Goal: Task Accomplishment & Management: Complete application form

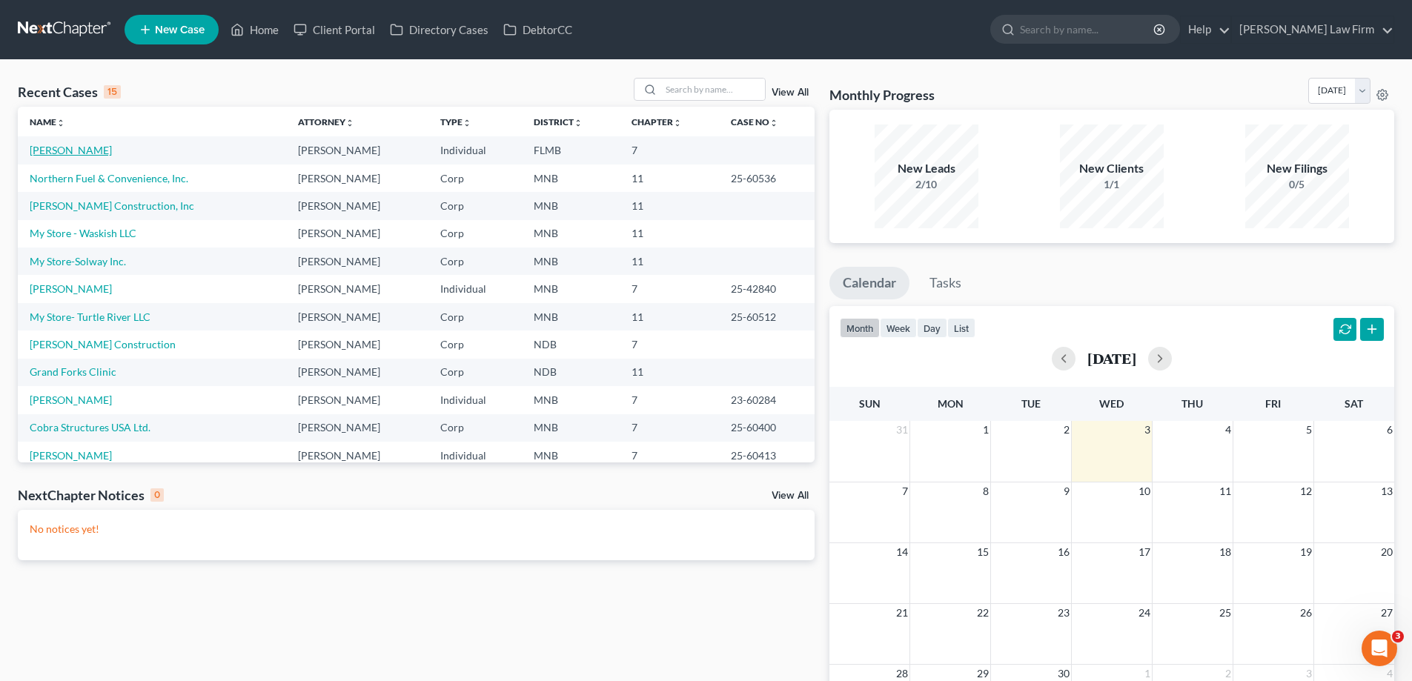
click at [84, 154] on link "[PERSON_NAME]" at bounding box center [71, 150] width 82 height 13
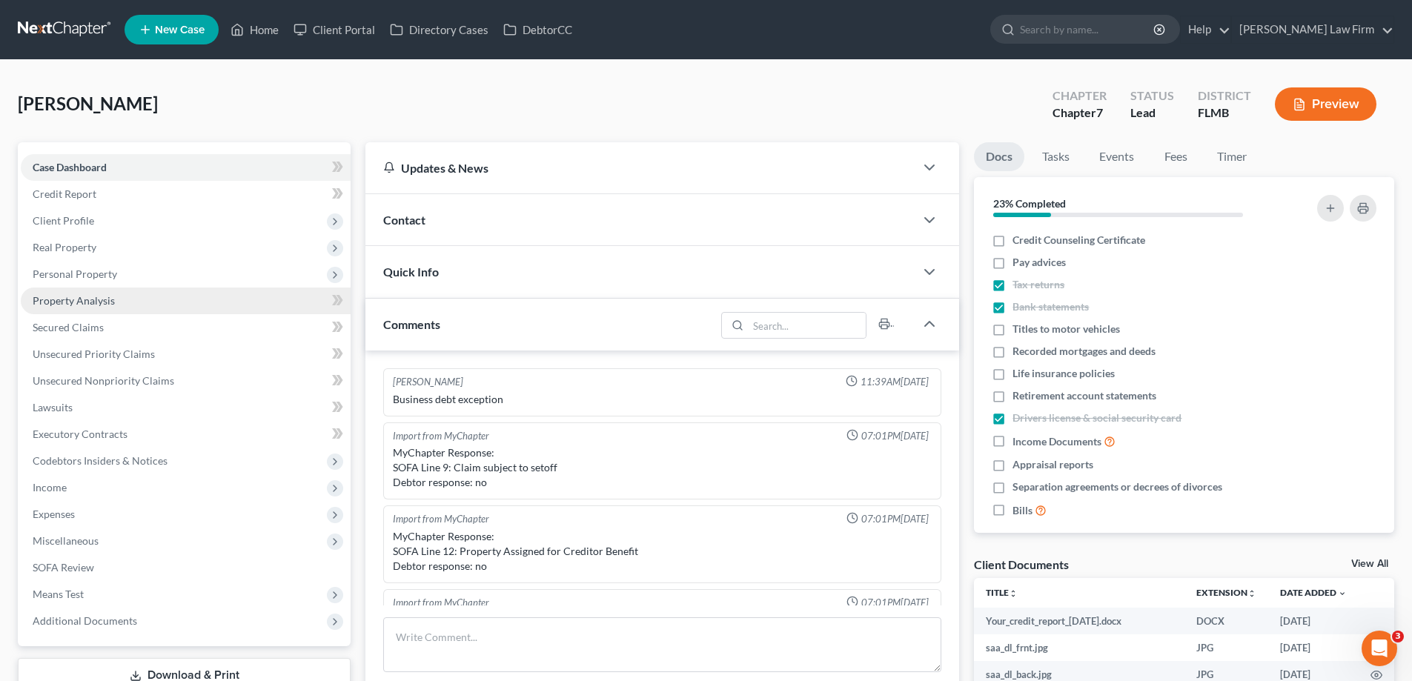
scroll to position [311, 0]
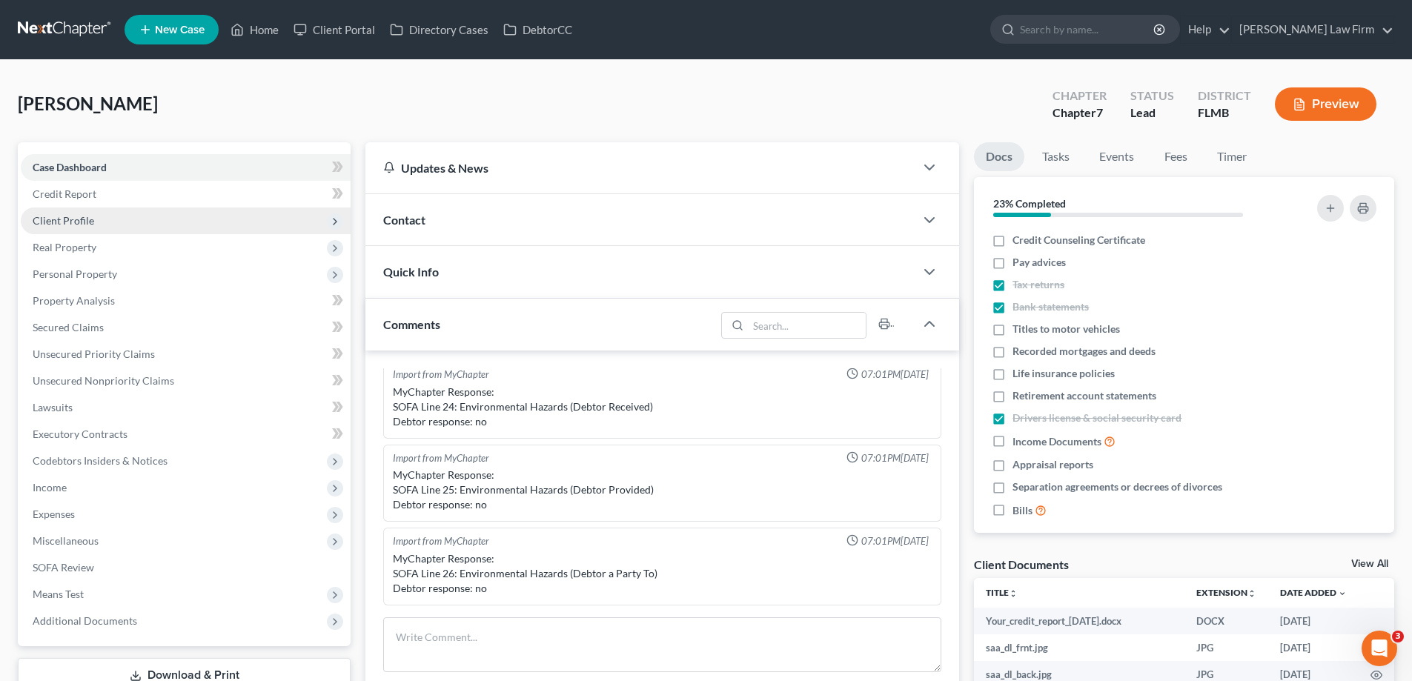
click at [136, 219] on span "Client Profile" at bounding box center [186, 221] width 330 height 27
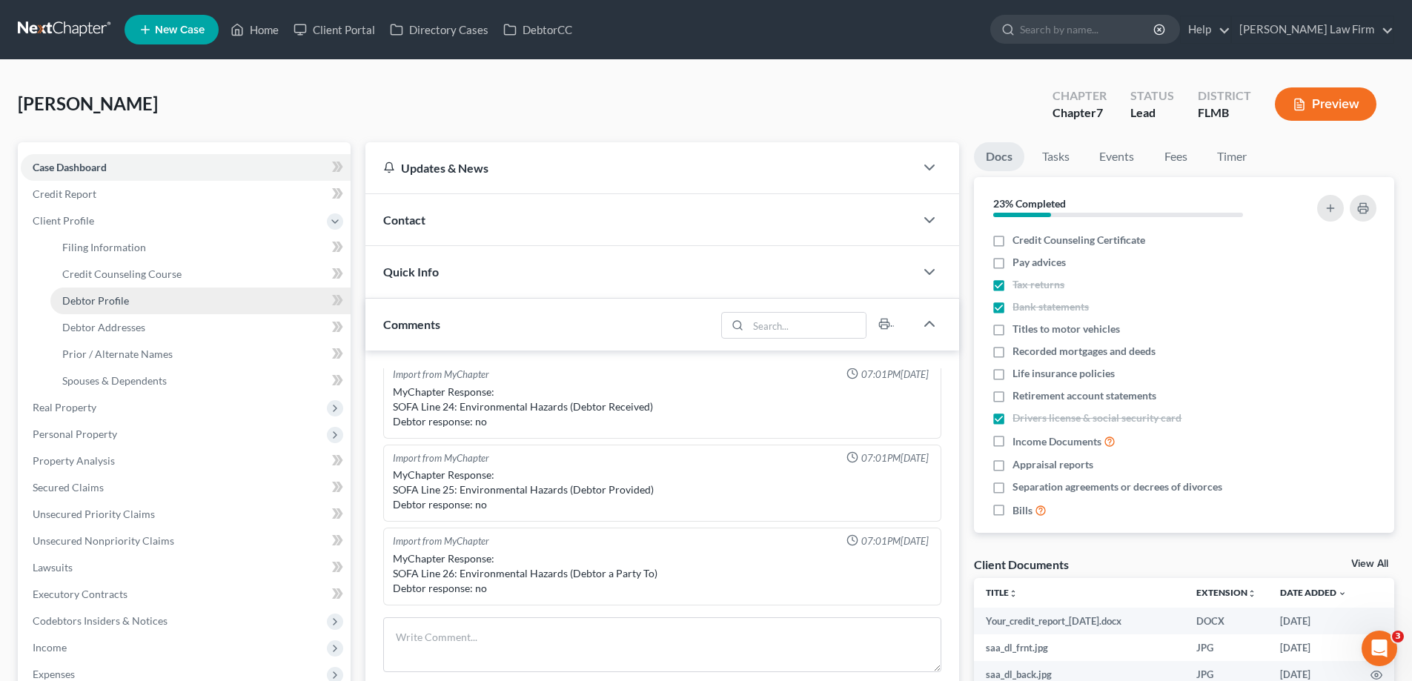
click at [120, 301] on span "Debtor Profile" at bounding box center [95, 300] width 67 height 13
select select "0"
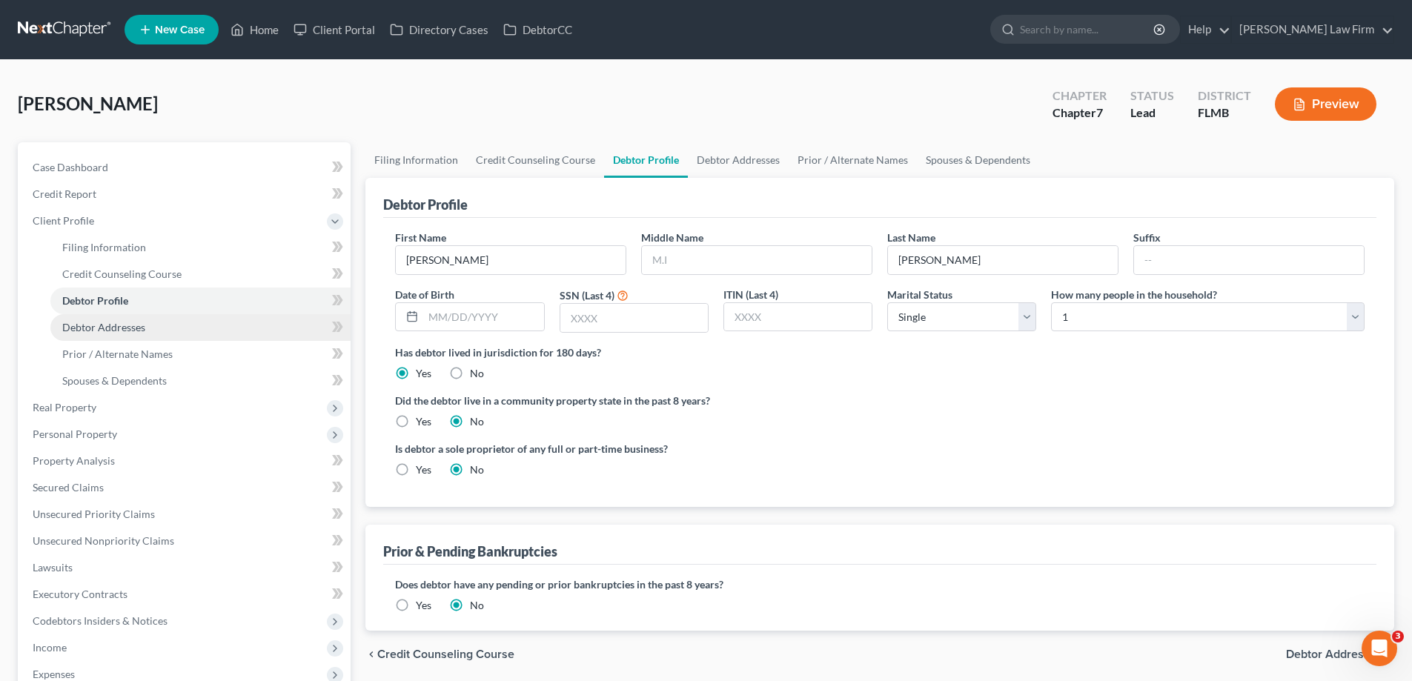
click at [133, 322] on span "Debtor Addresses" at bounding box center [103, 327] width 83 height 13
